Goal: Navigation & Orientation: Find specific page/section

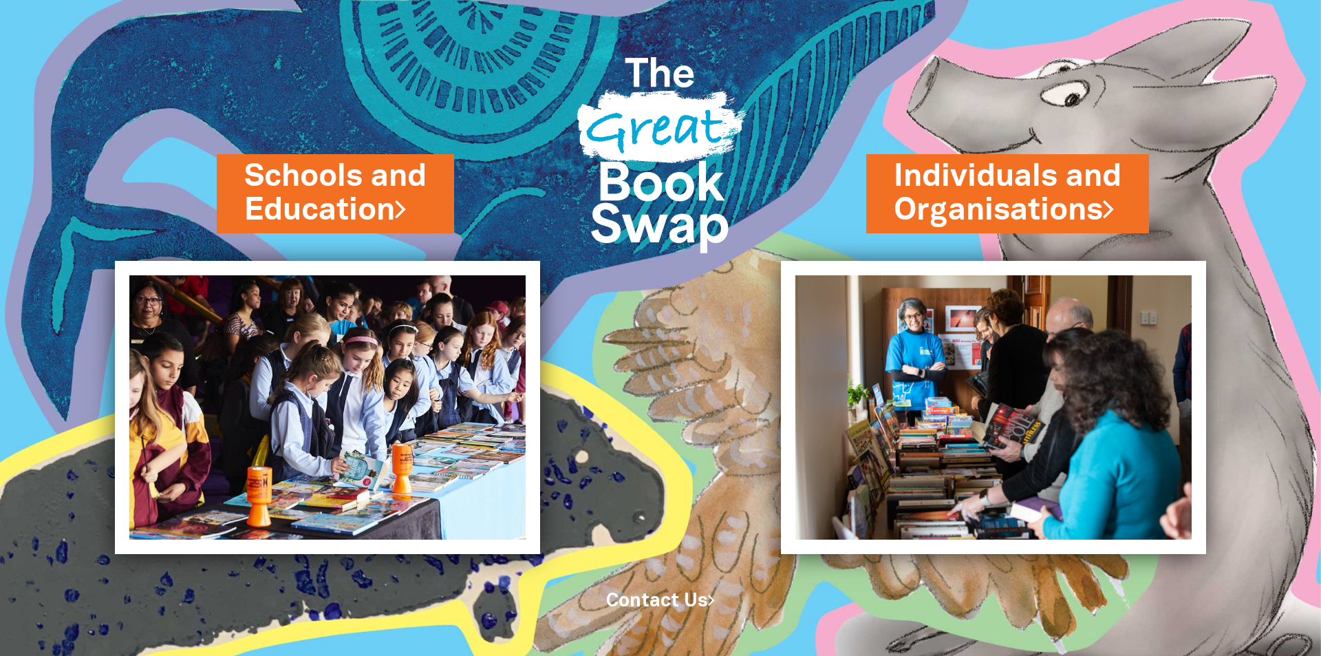
click at [885, 333] on img at bounding box center [993, 407] width 425 height 293
click at [322, 221] on link "Schools and Education" at bounding box center [335, 193] width 182 height 77
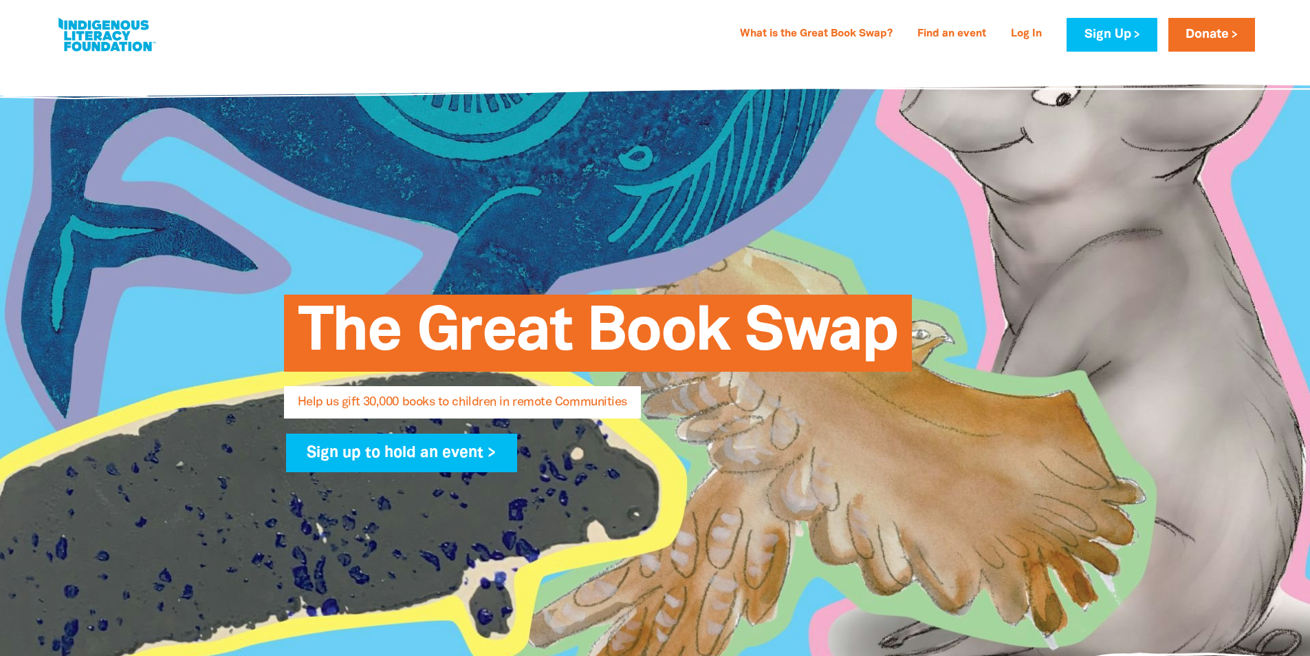
select select "AU"
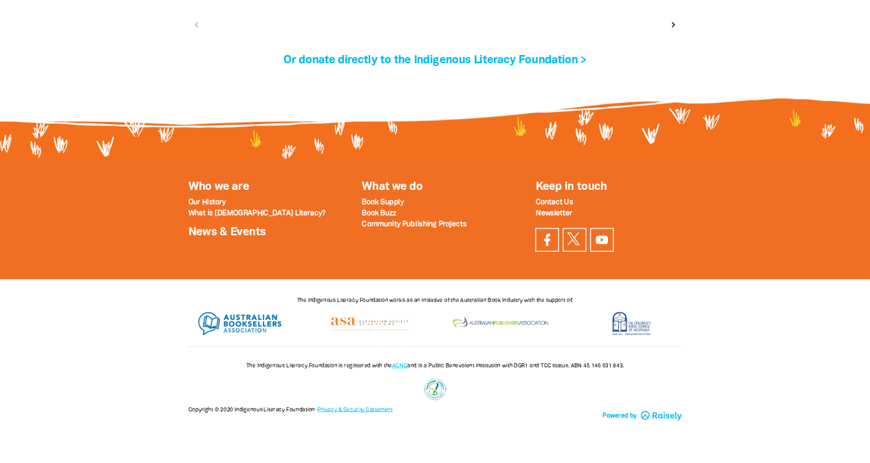
scroll to position [4722, 0]
